Goal: Task Accomplishment & Management: Use online tool/utility

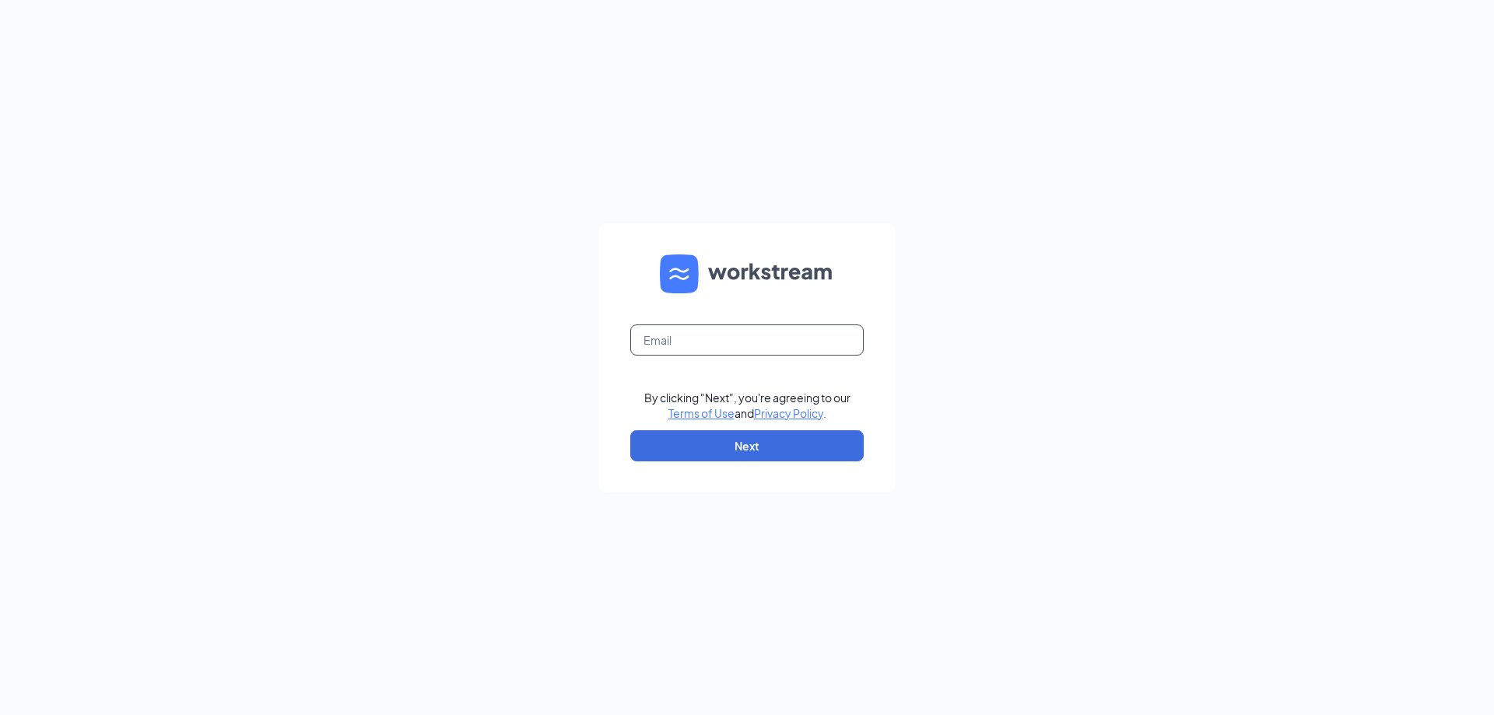
click at [739, 349] on input "text" at bounding box center [746, 339] width 233 height 31
type input "[EMAIL_ADDRESS][DOMAIN_NAME]"
click at [724, 450] on button "Next" at bounding box center [746, 445] width 233 height 31
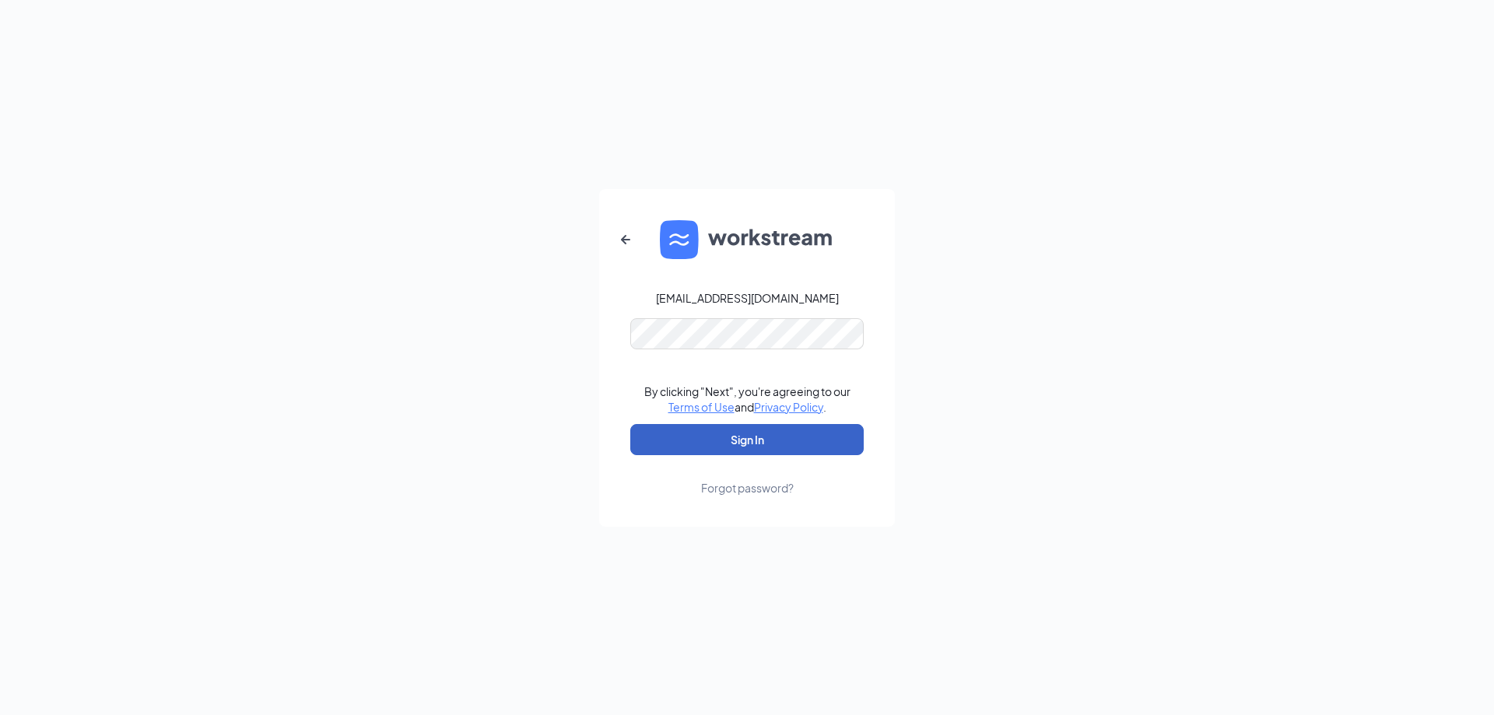
click at [698, 443] on button "Sign In" at bounding box center [746, 439] width 233 height 31
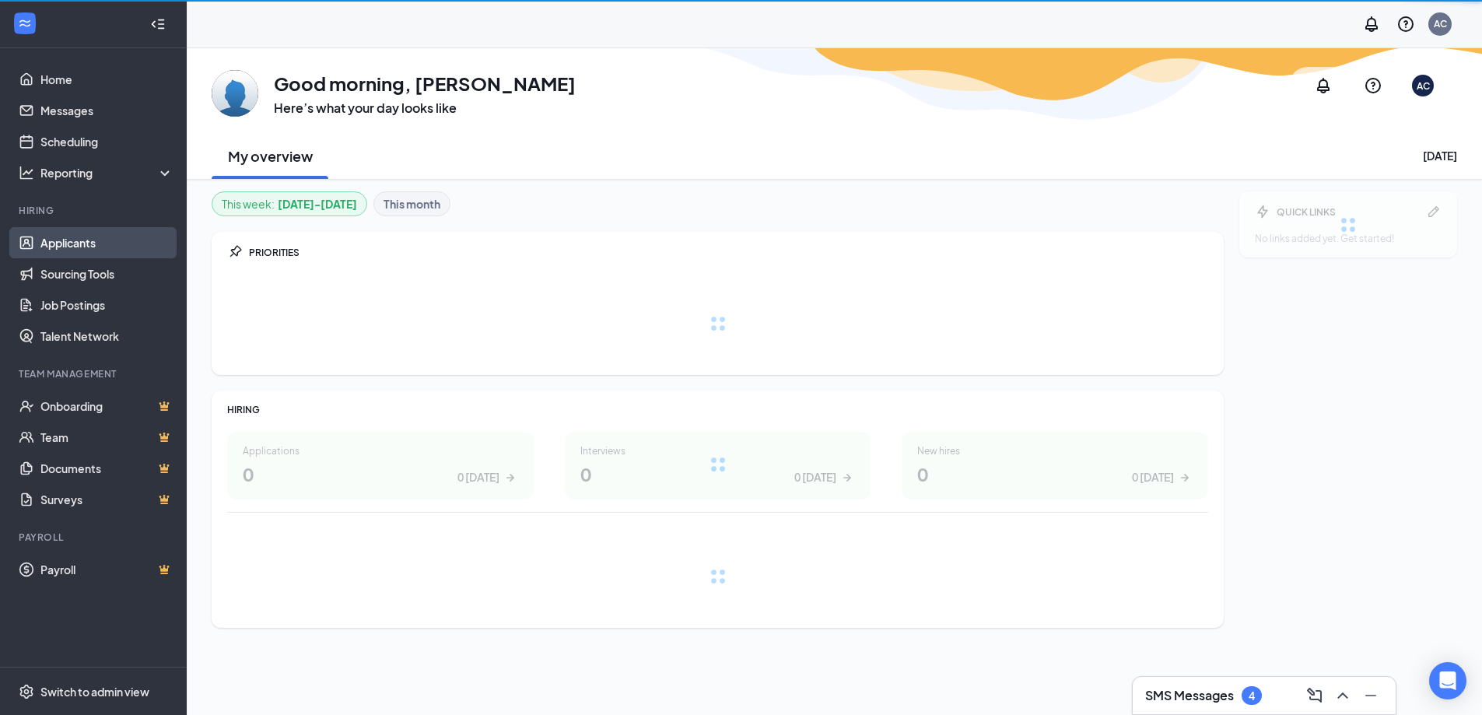
click at [82, 248] on link "Applicants" at bounding box center [106, 242] width 133 height 31
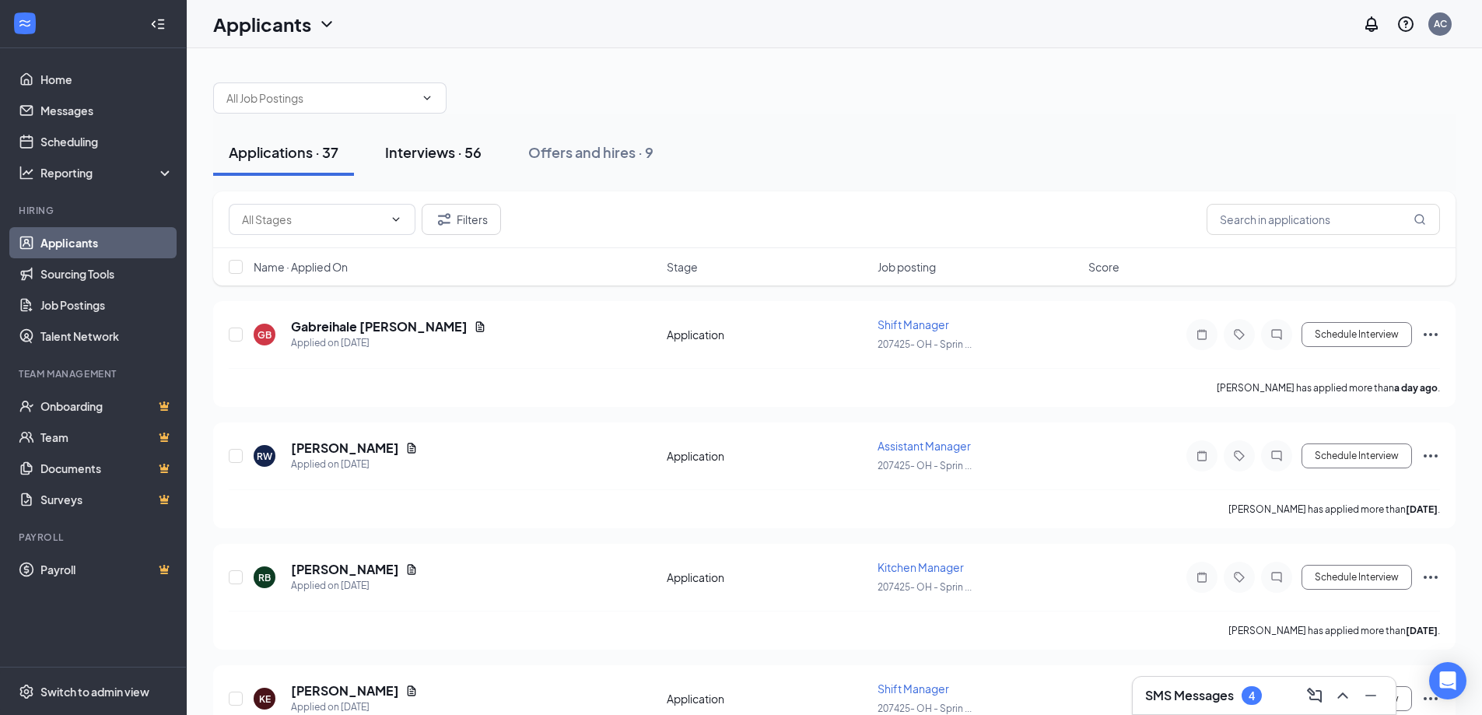
click at [440, 157] on div "Interviews · 56" at bounding box center [433, 151] width 96 height 19
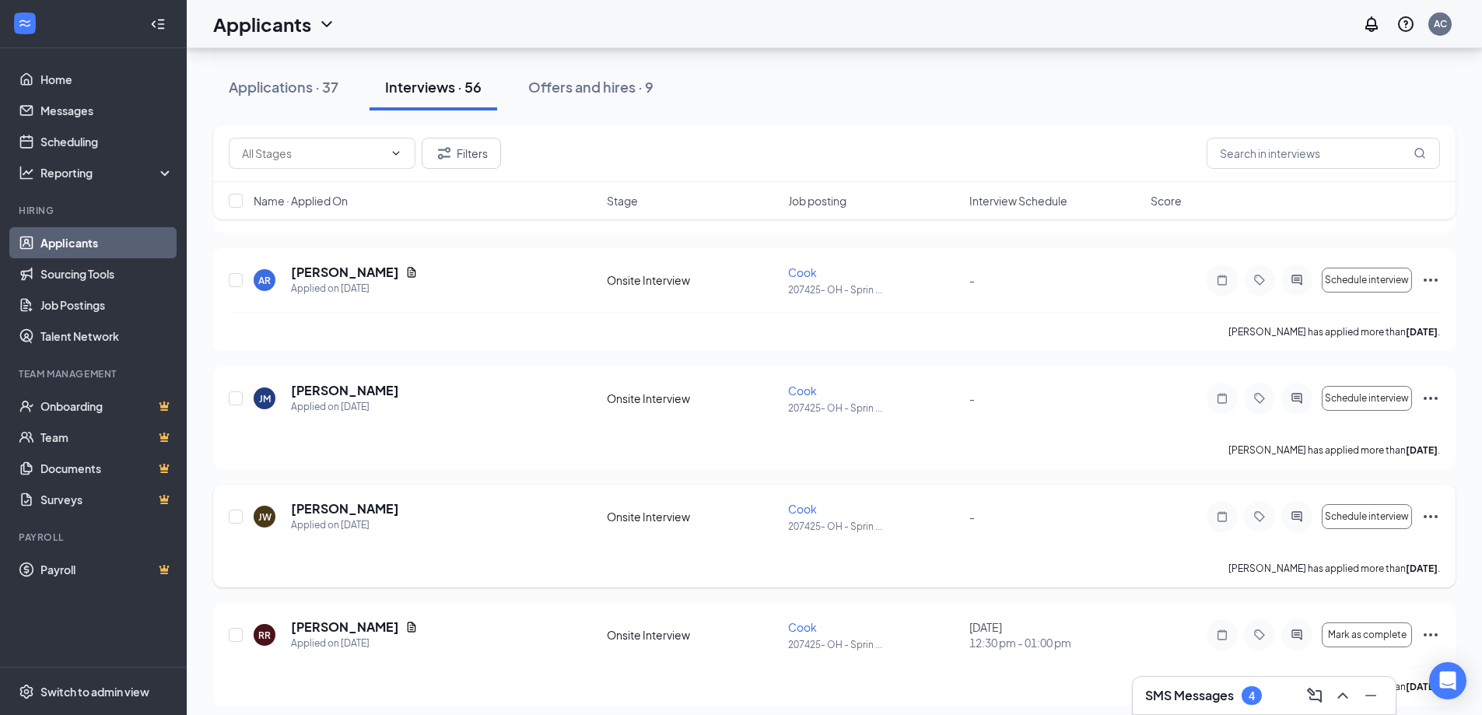
scroll to position [1711, 0]
click at [1431, 517] on icon "Ellipses" at bounding box center [1430, 513] width 19 height 19
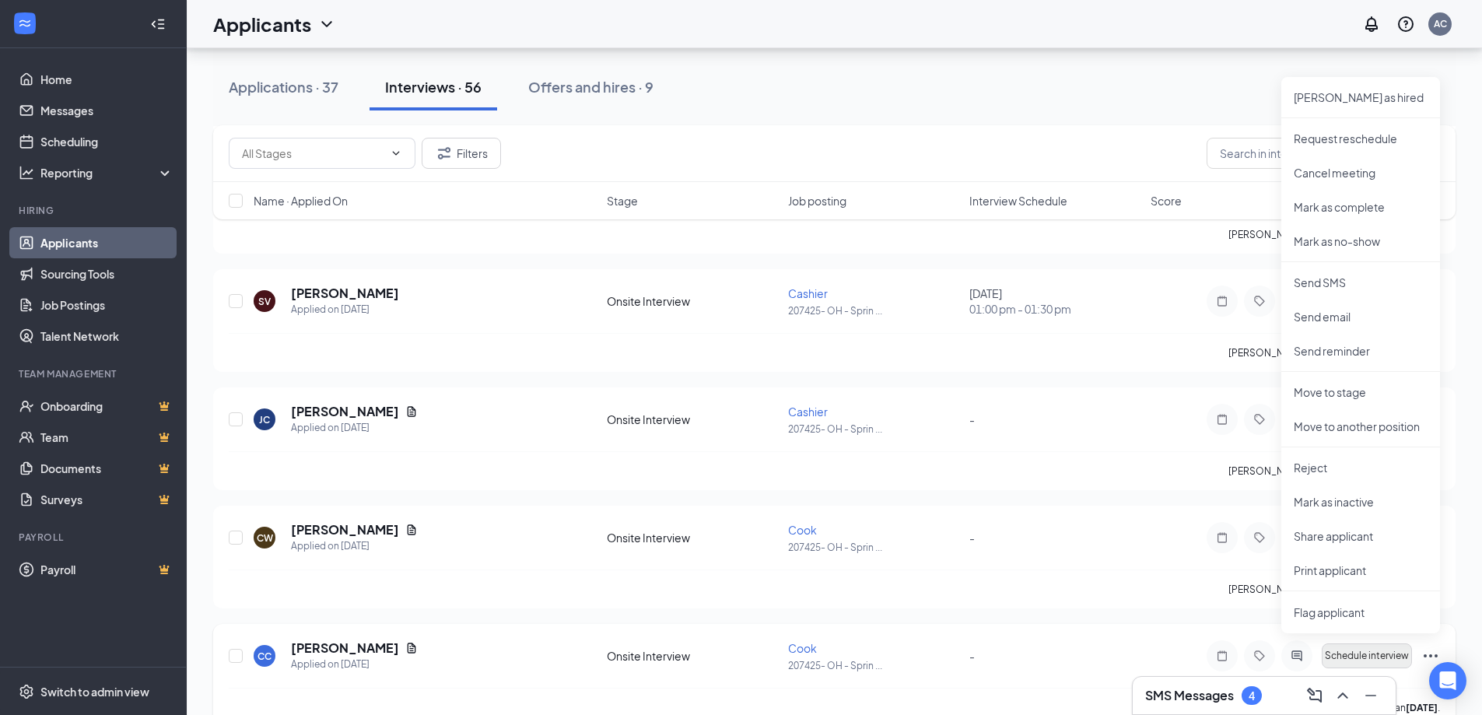
scroll to position [2256, 0]
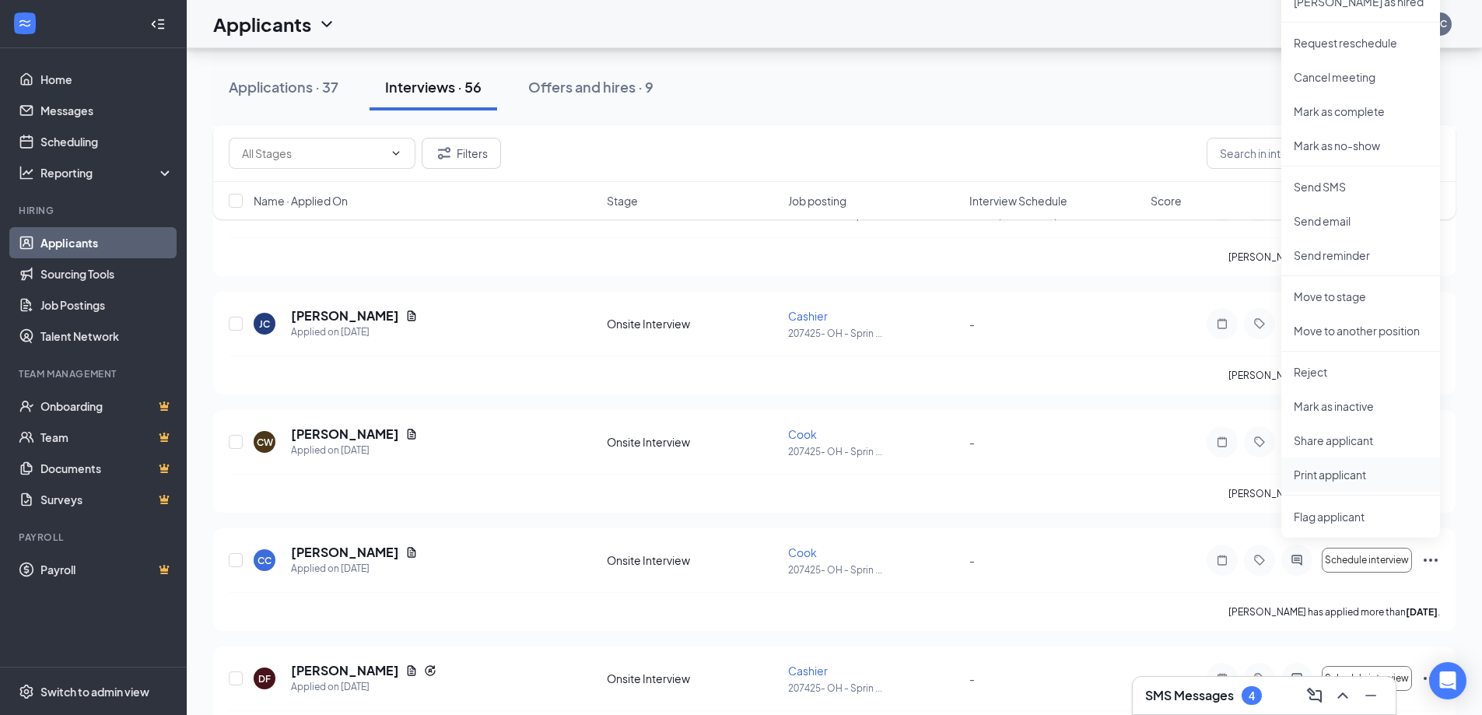
click at [1322, 478] on p "Print applicant" at bounding box center [1361, 475] width 134 height 16
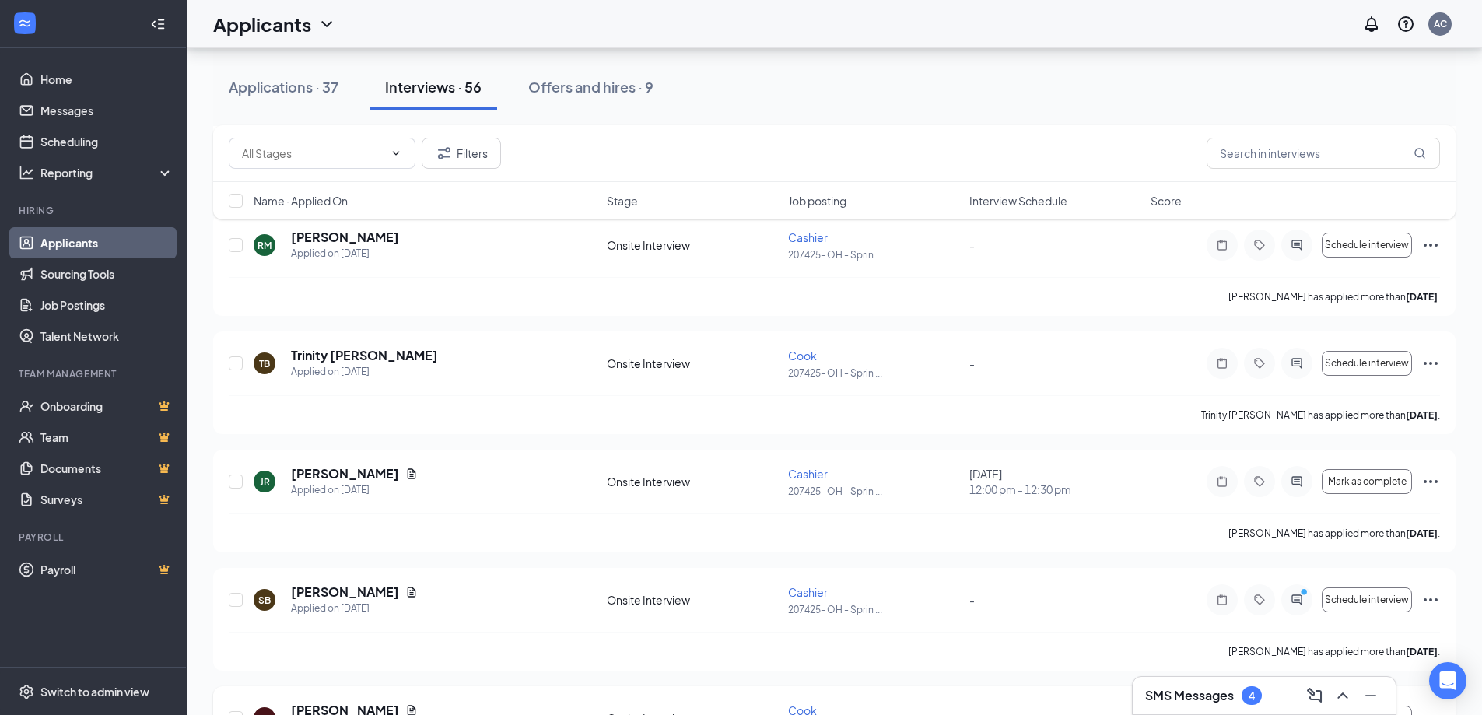
scroll to position [778, 0]
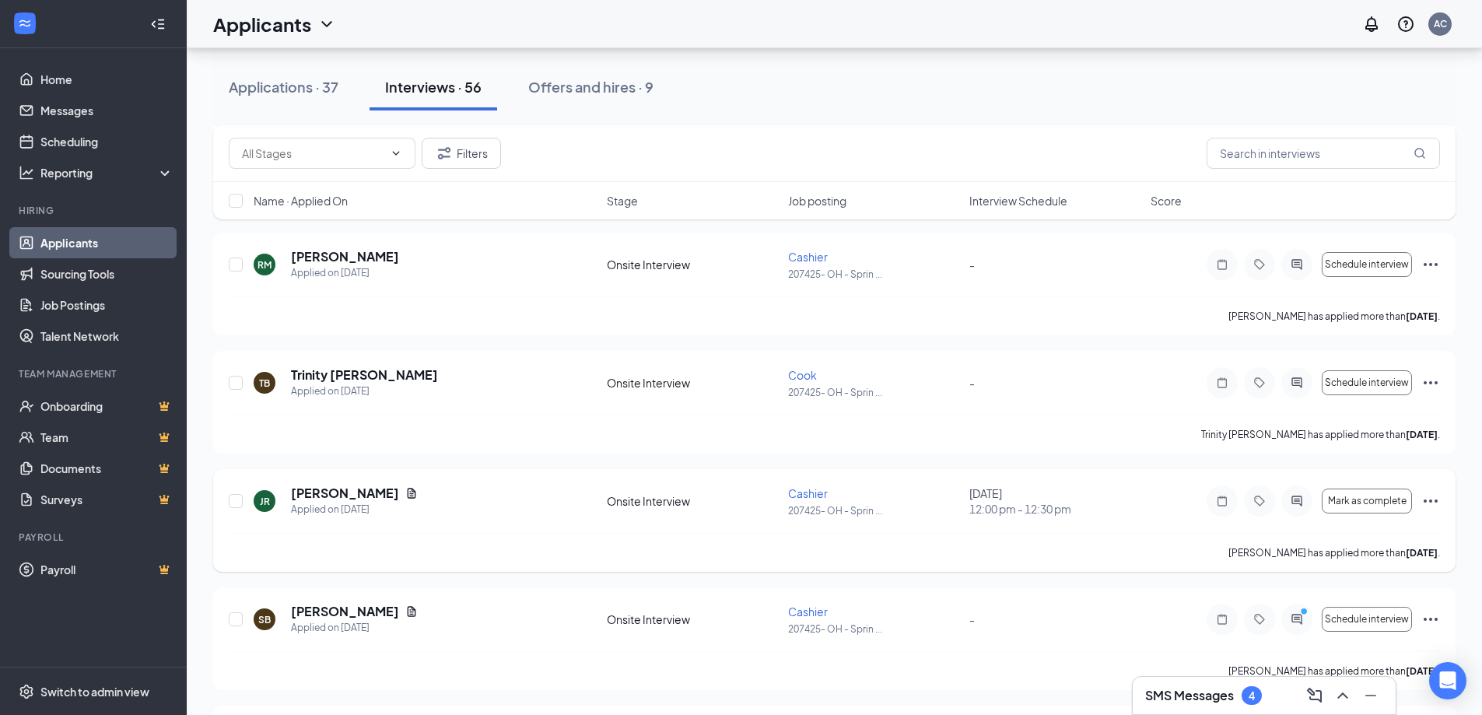
click at [1432, 502] on icon "Ellipses" at bounding box center [1430, 501] width 19 height 19
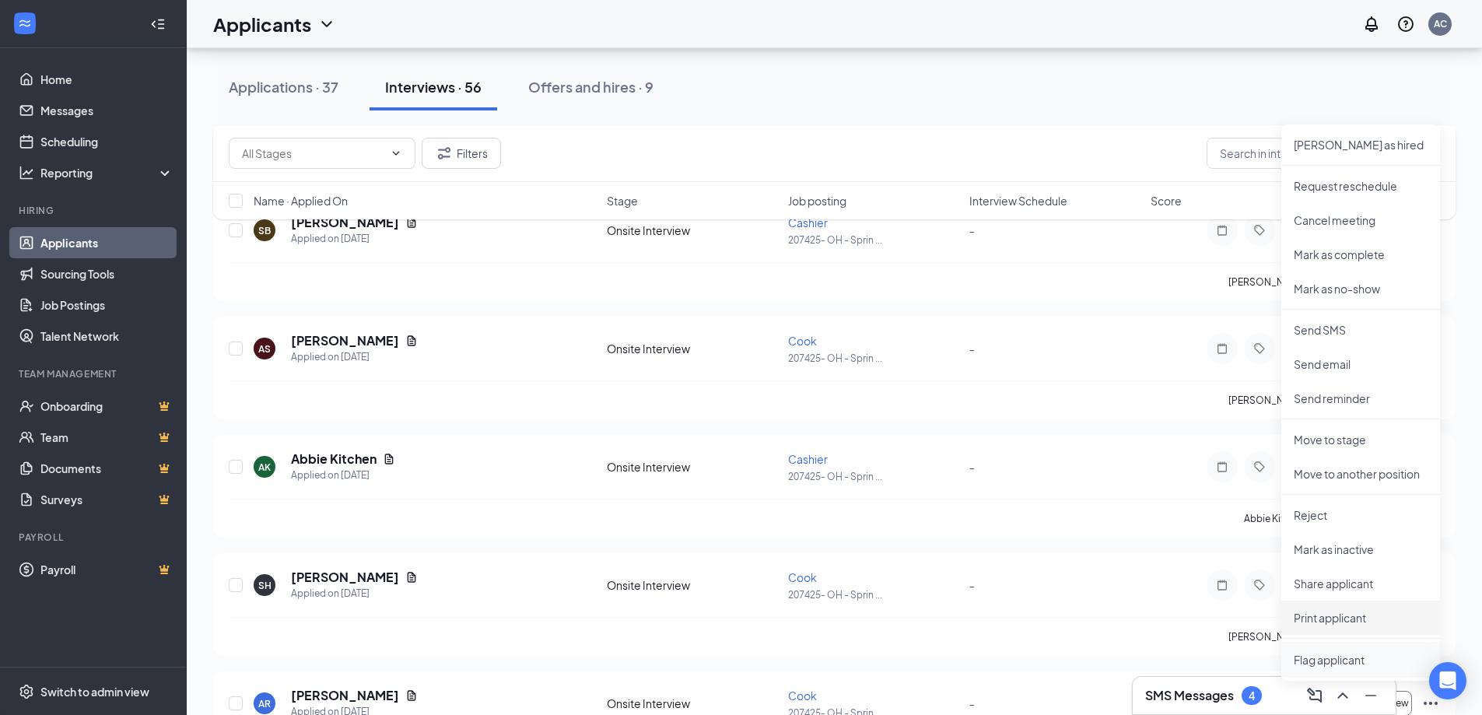
scroll to position [1245, 0]
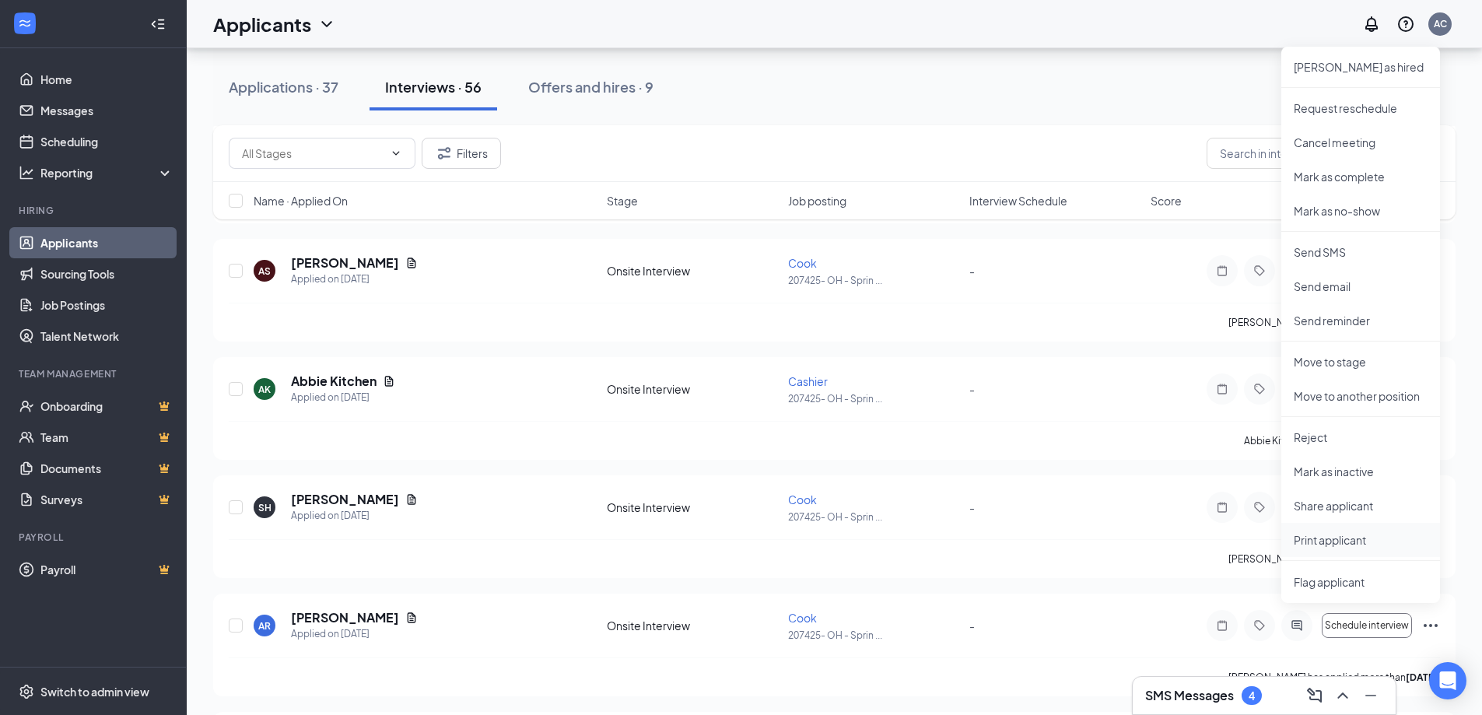
click at [1339, 541] on p "Print applicant" at bounding box center [1361, 540] width 134 height 16
